Goal: Task Accomplishment & Management: Complete application form

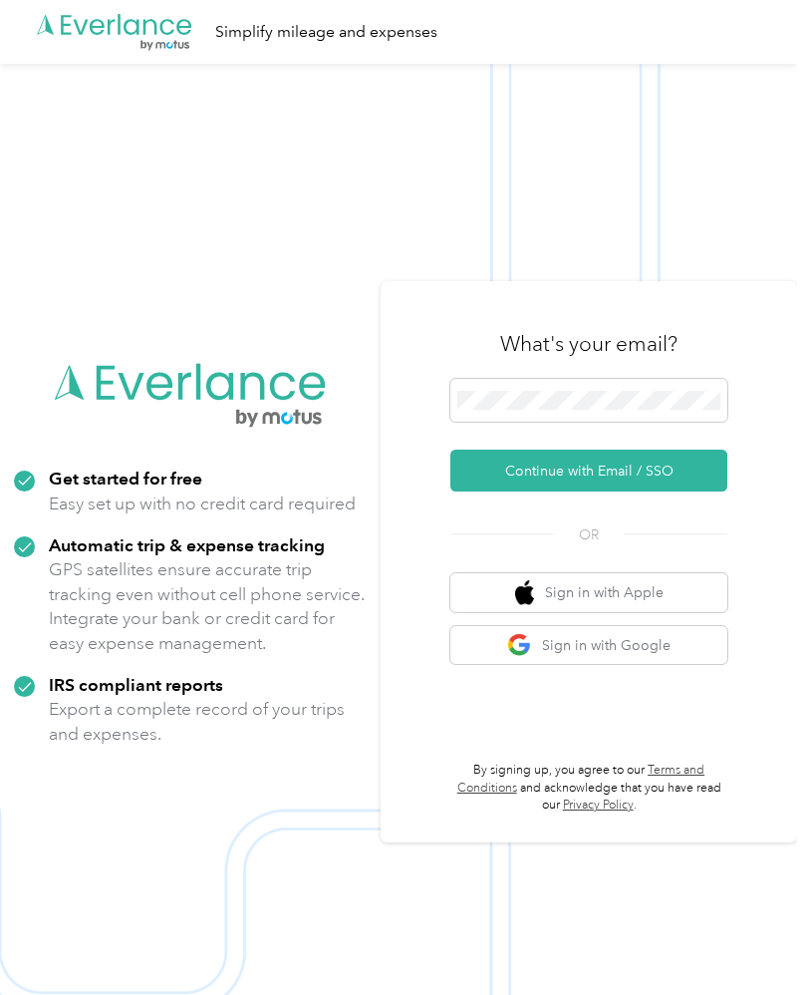
click at [697, 491] on button "Continue with Email / SSO" at bounding box center [588, 470] width 277 height 42
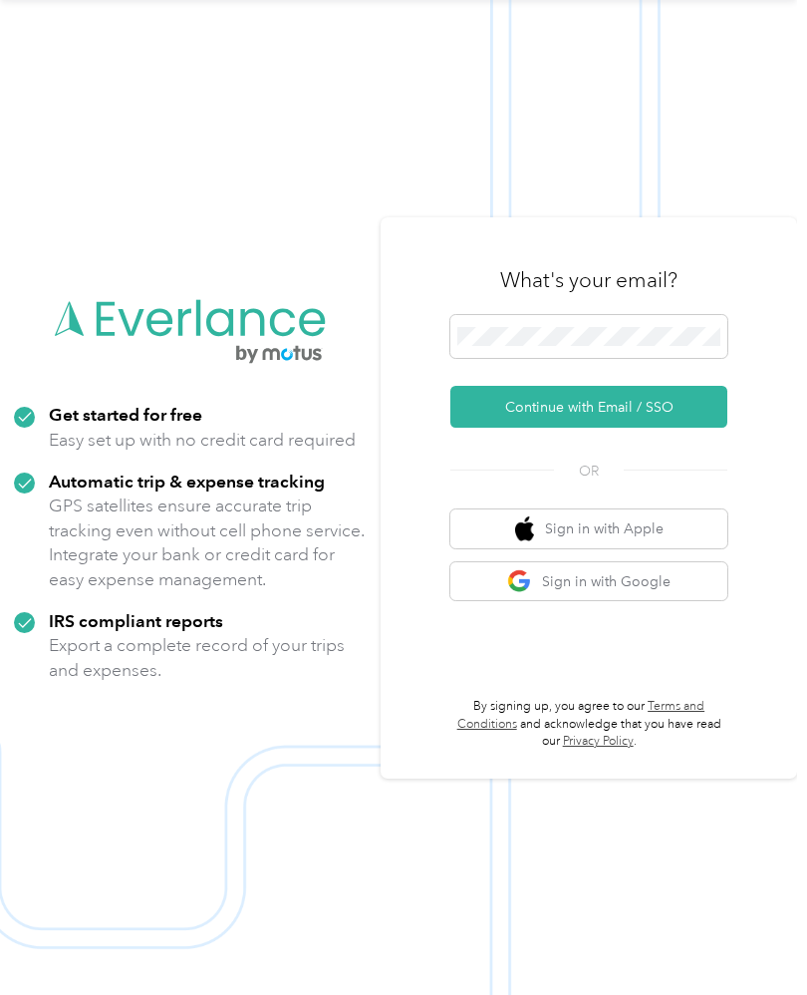
scroll to position [82, 0]
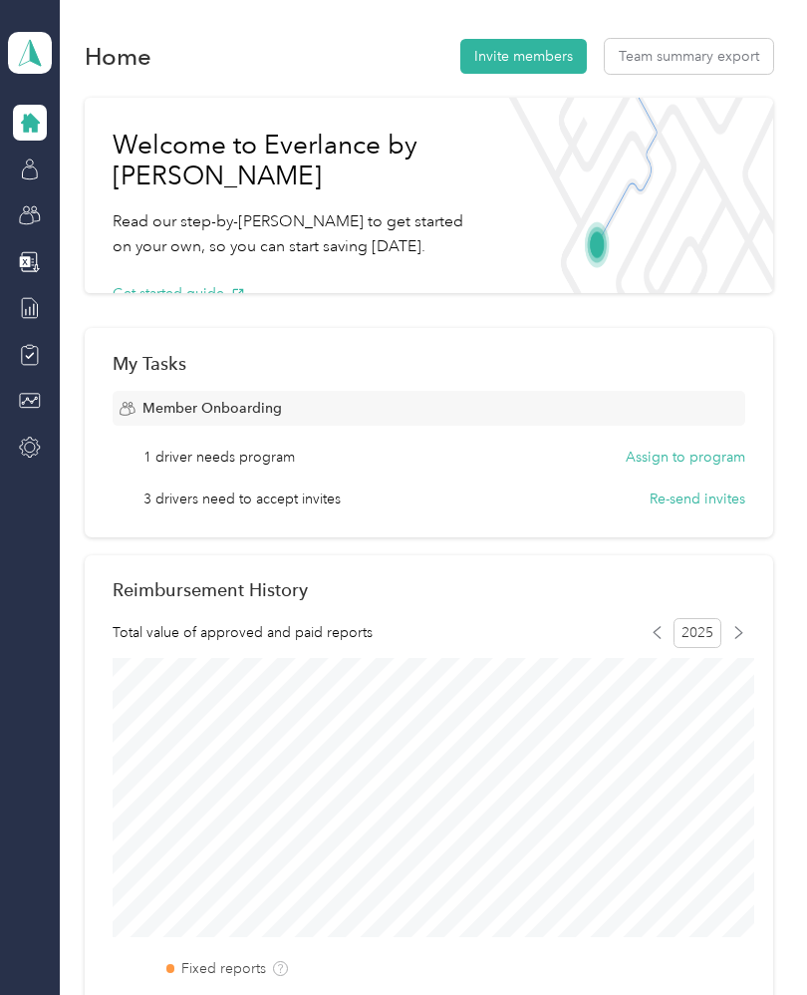
click at [31, 114] on icon at bounding box center [30, 123] width 19 height 19
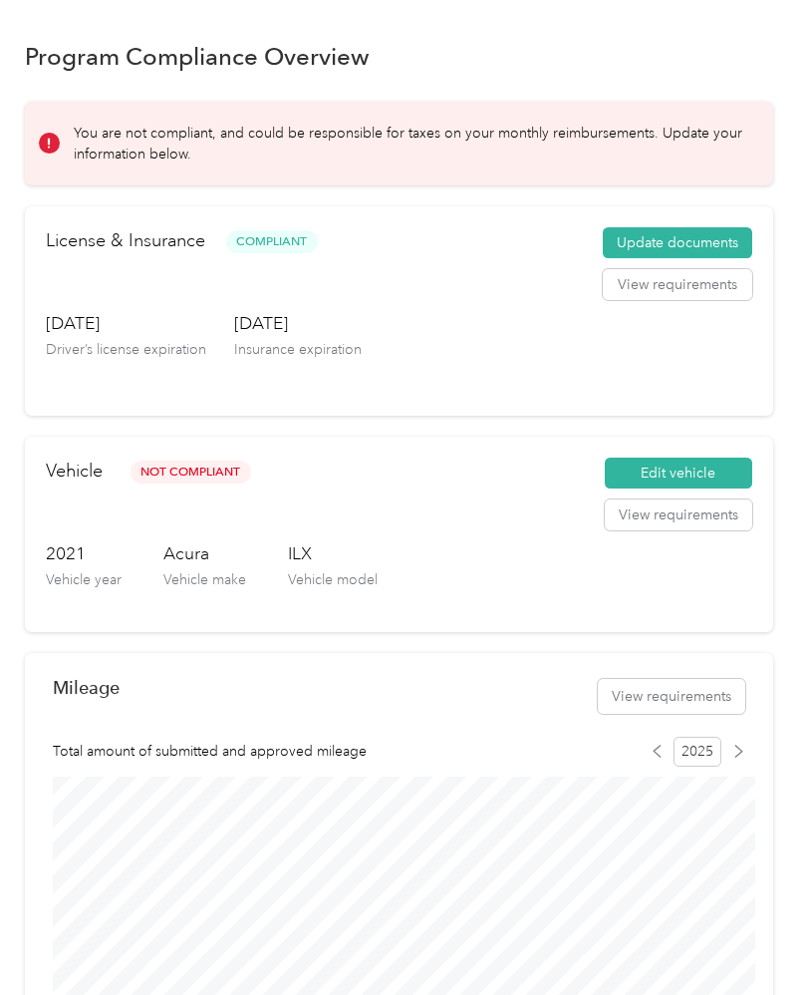
click at [723, 509] on button "View requirements" at bounding box center [678, 515] width 147 height 32
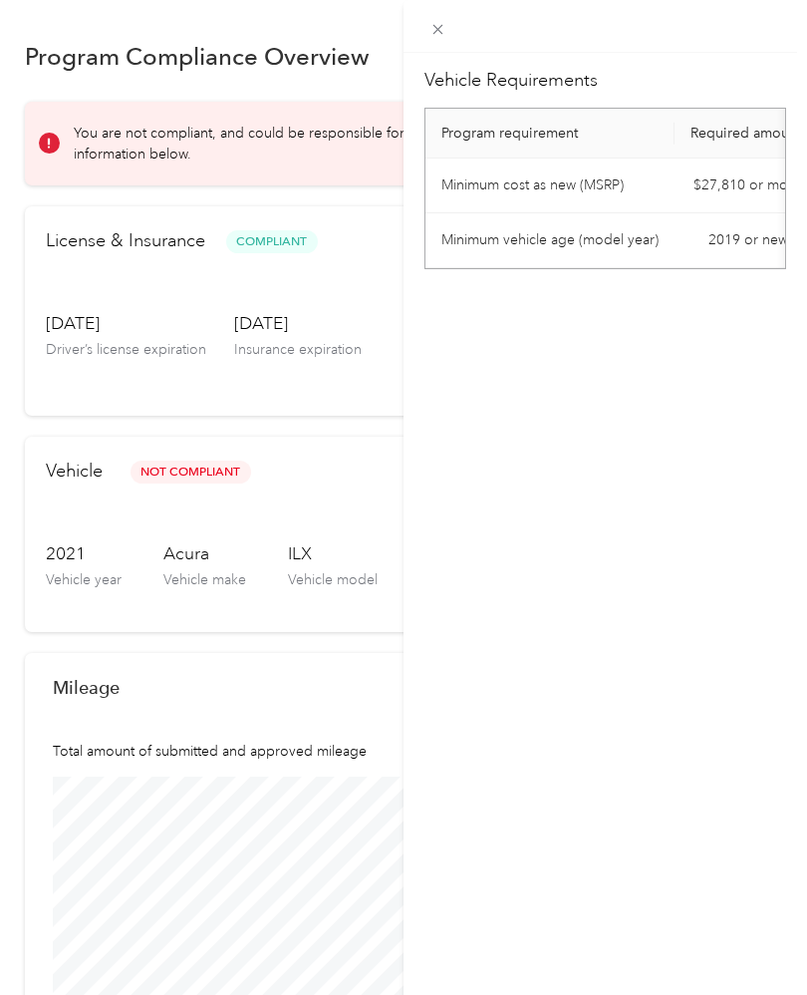
click at [559, 134] on th "Program requirement" at bounding box center [550, 134] width 249 height 50
click at [625, 245] on td "Minimum vehicle age (model year)" at bounding box center [550, 240] width 249 height 55
click at [570, 194] on td "Minimum cost as new (MSRP)" at bounding box center [550, 185] width 249 height 55
click at [553, 142] on th "Program requirement" at bounding box center [550, 134] width 249 height 50
click at [200, 484] on div "Vehicle Requirements Program requirement Required amount Minimum cost as new (M…" at bounding box center [403, 497] width 807 height 995
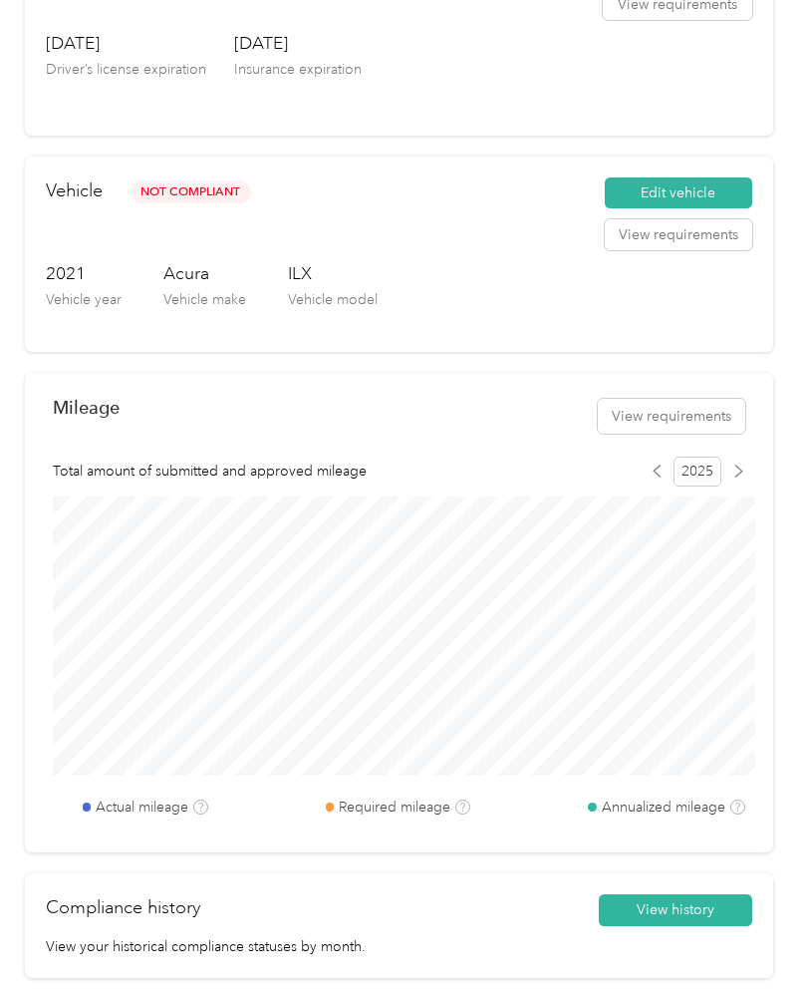
scroll to position [283, 0]
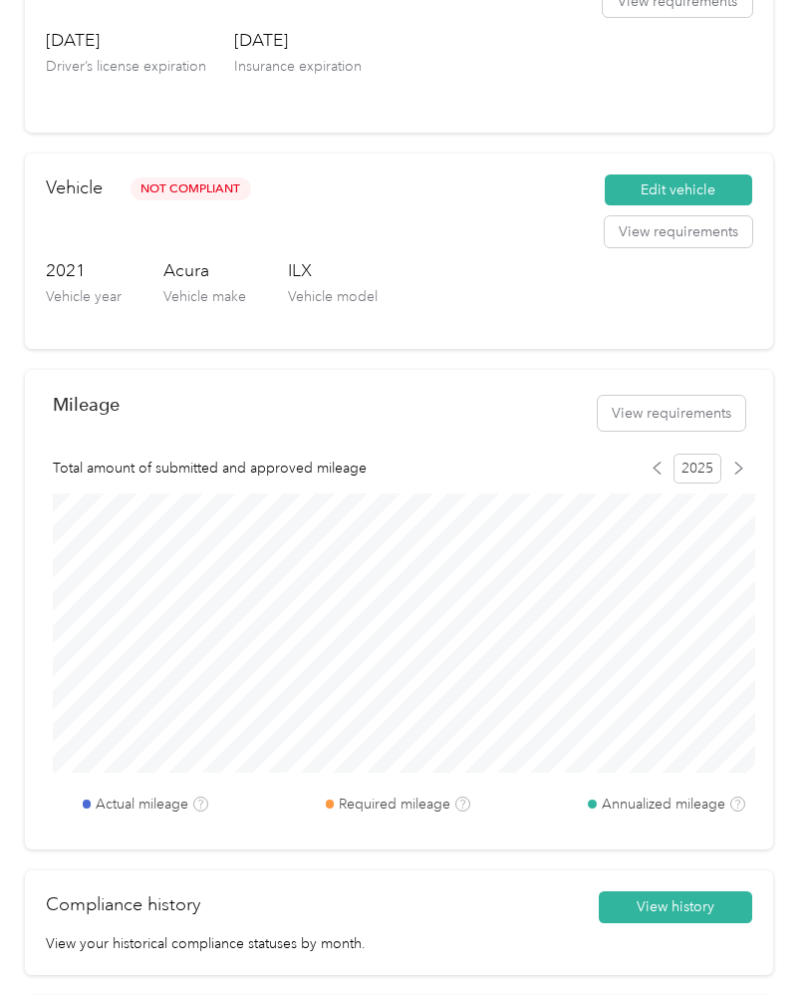
click at [719, 188] on button "Edit vehicle" at bounding box center [678, 190] width 147 height 32
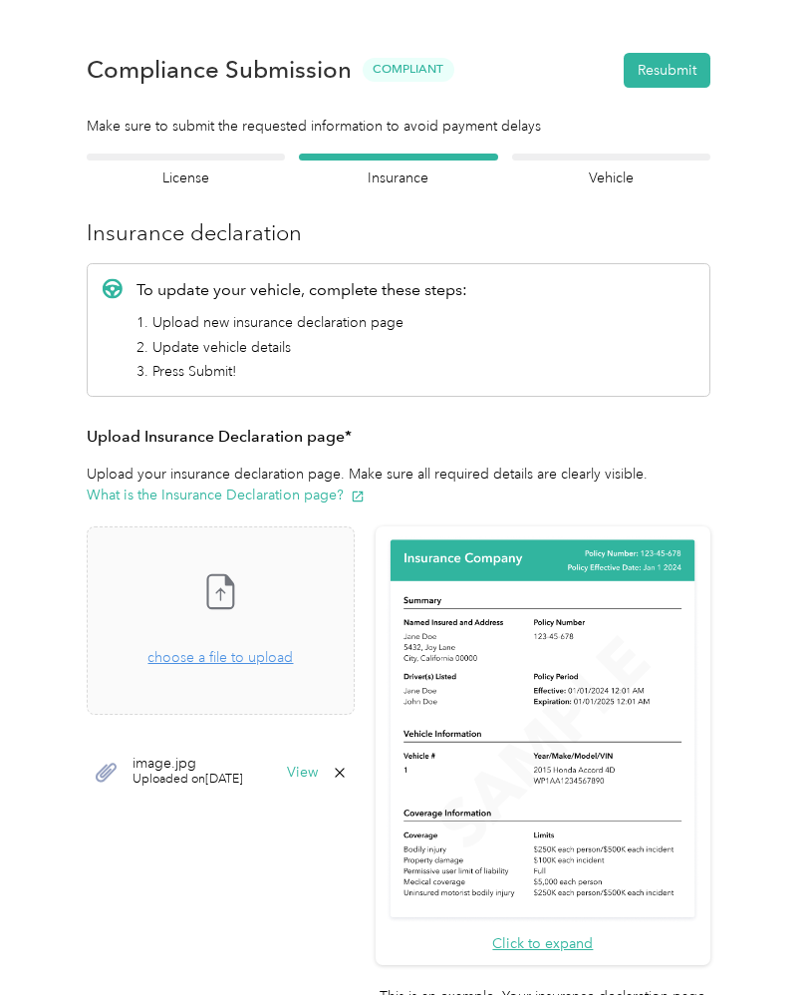
click at [657, 155] on div at bounding box center [611, 156] width 198 height 7
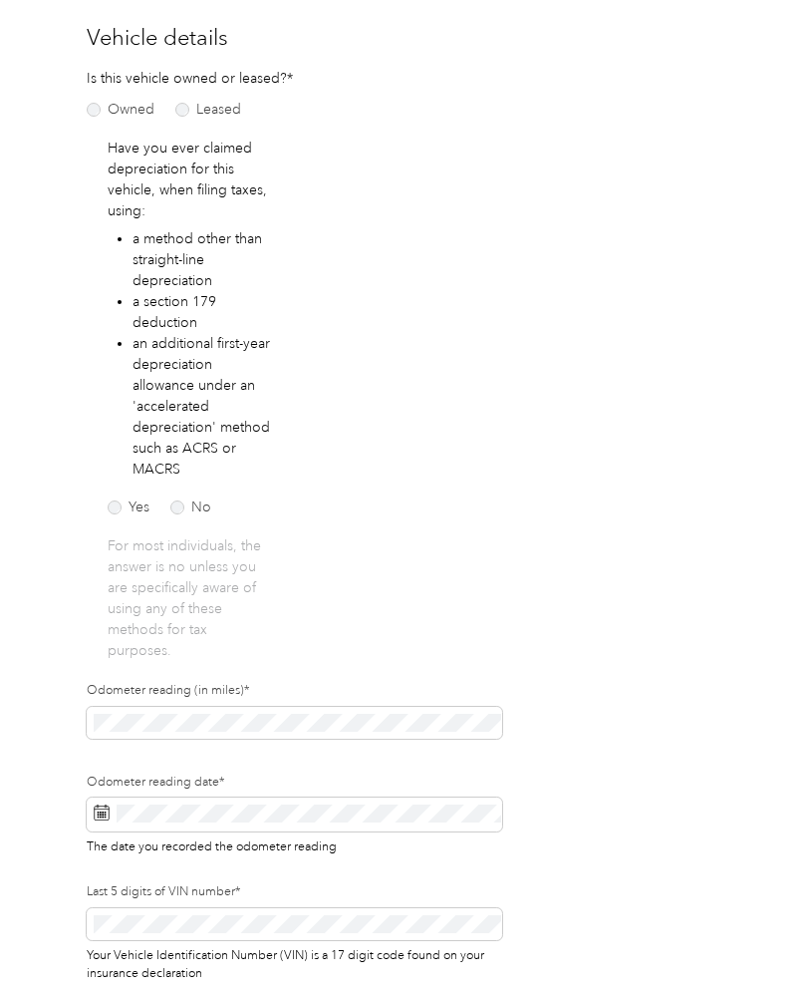
scroll to position [198, 0]
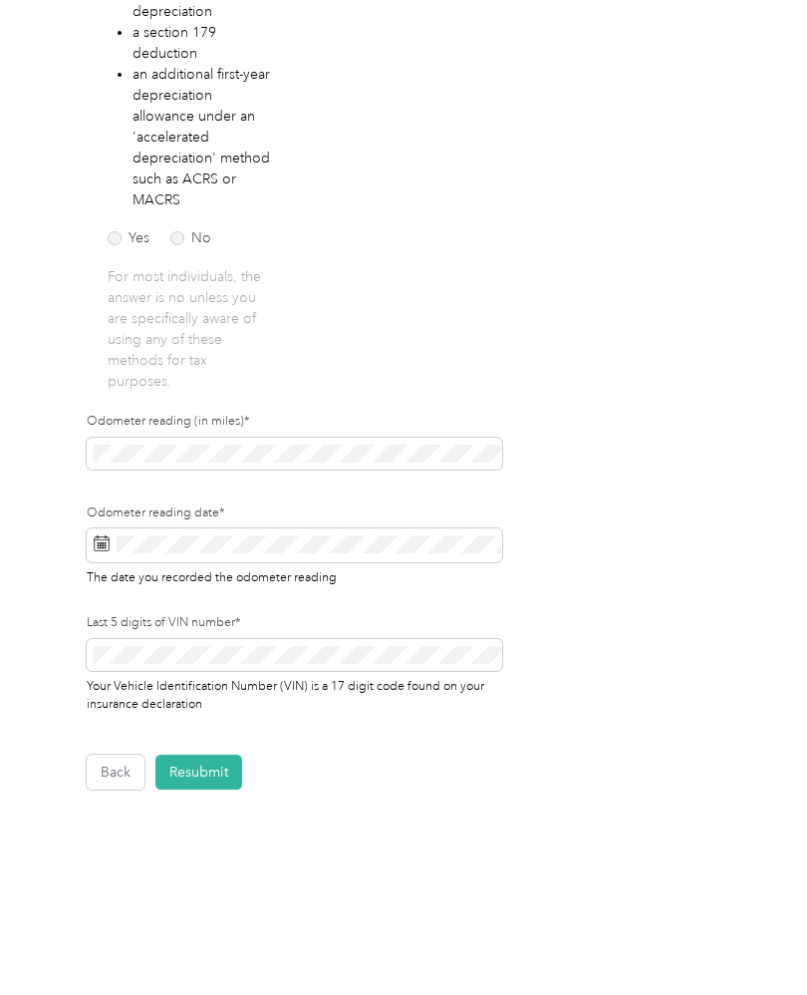
click at [205, 775] on button "Resubmit" at bounding box center [198, 771] width 87 height 35
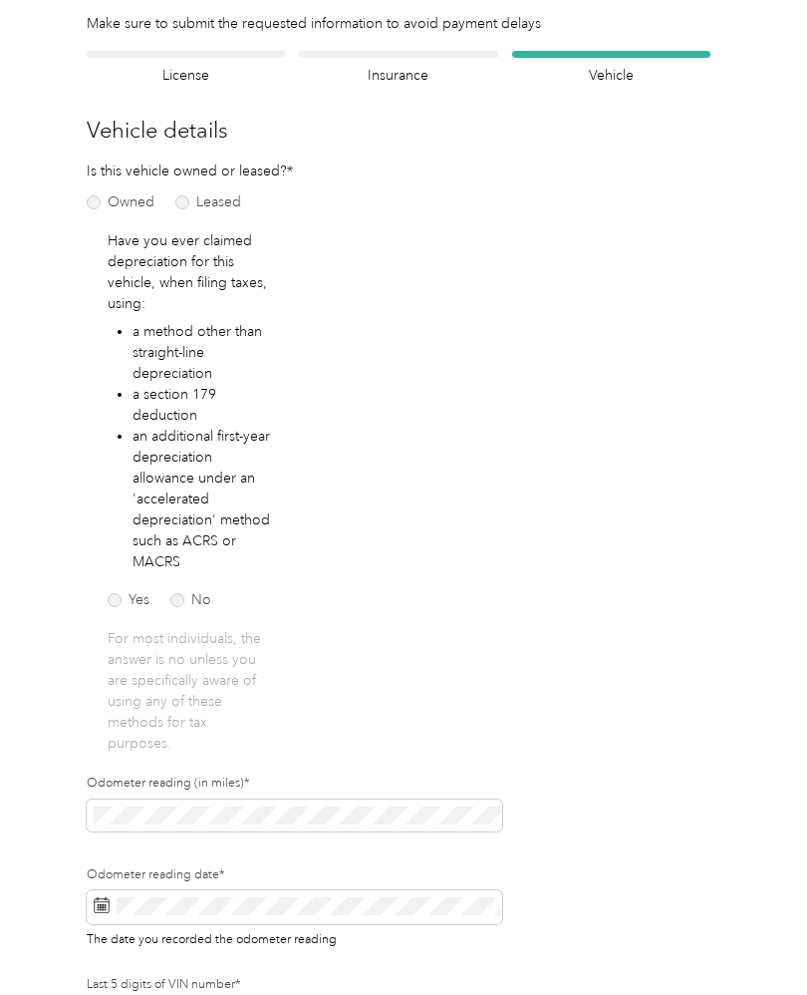
scroll to position [24, 0]
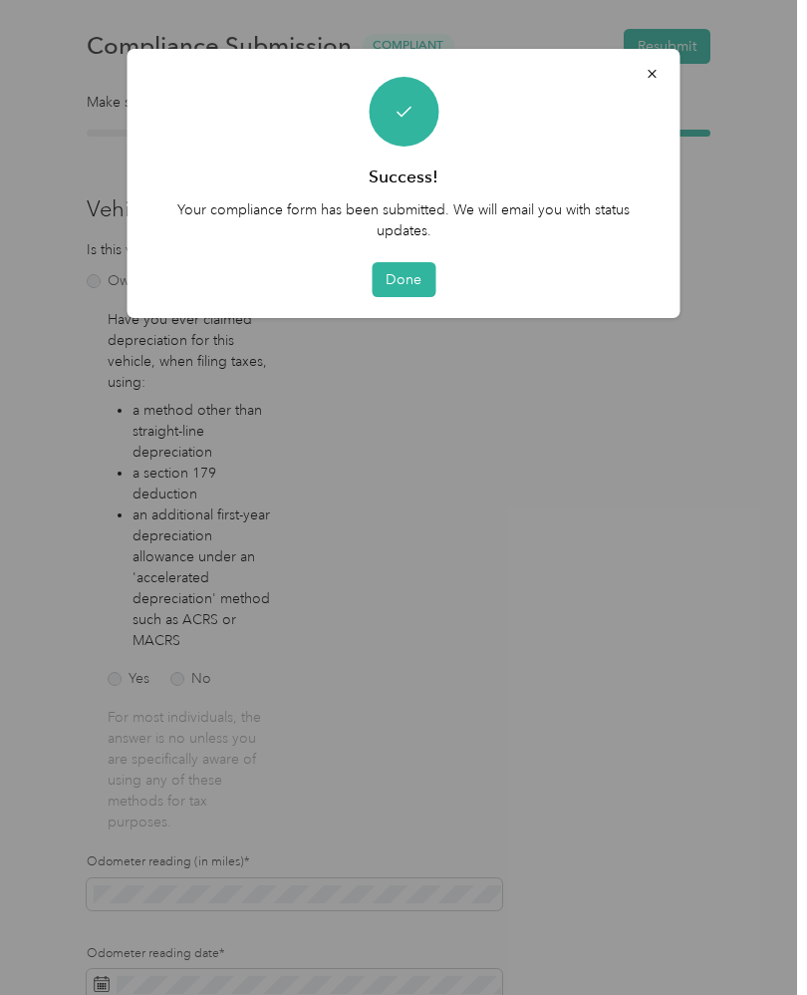
click at [409, 285] on button "Done" at bounding box center [404, 279] width 64 height 35
